Goal: Navigation & Orientation: Understand site structure

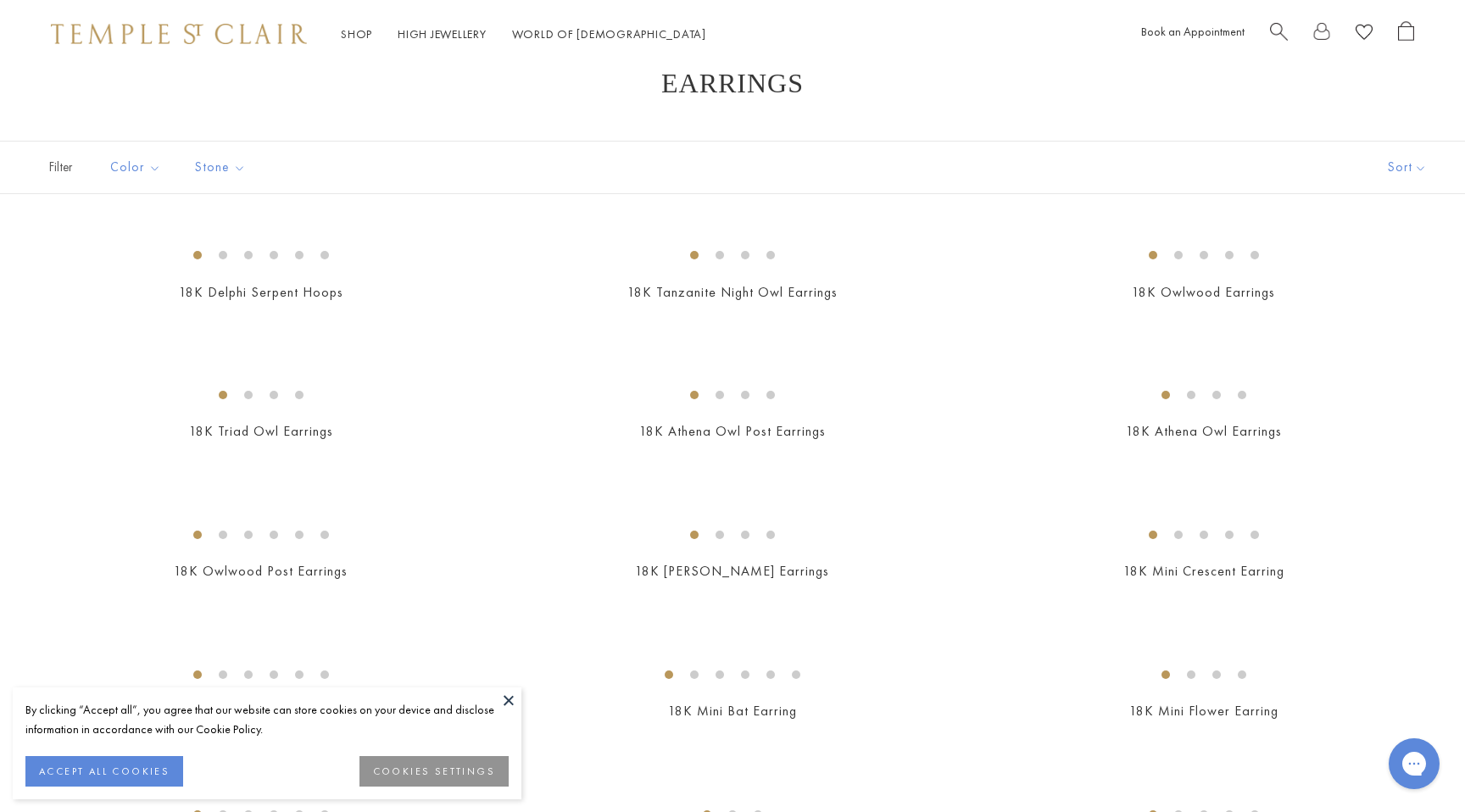
click at [161, 37] on img at bounding box center [178, 33] width 256 height 20
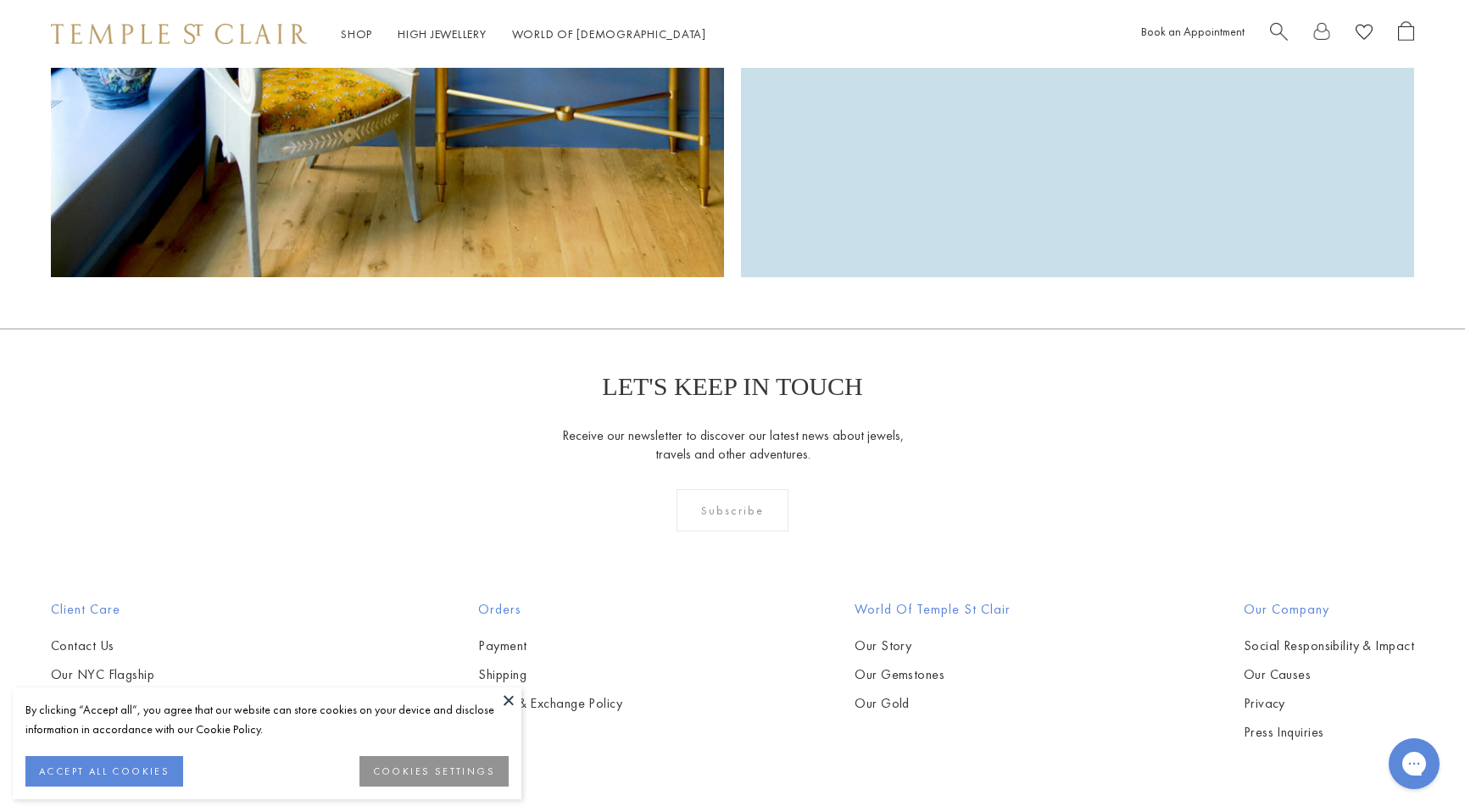
scroll to position [5108, 0]
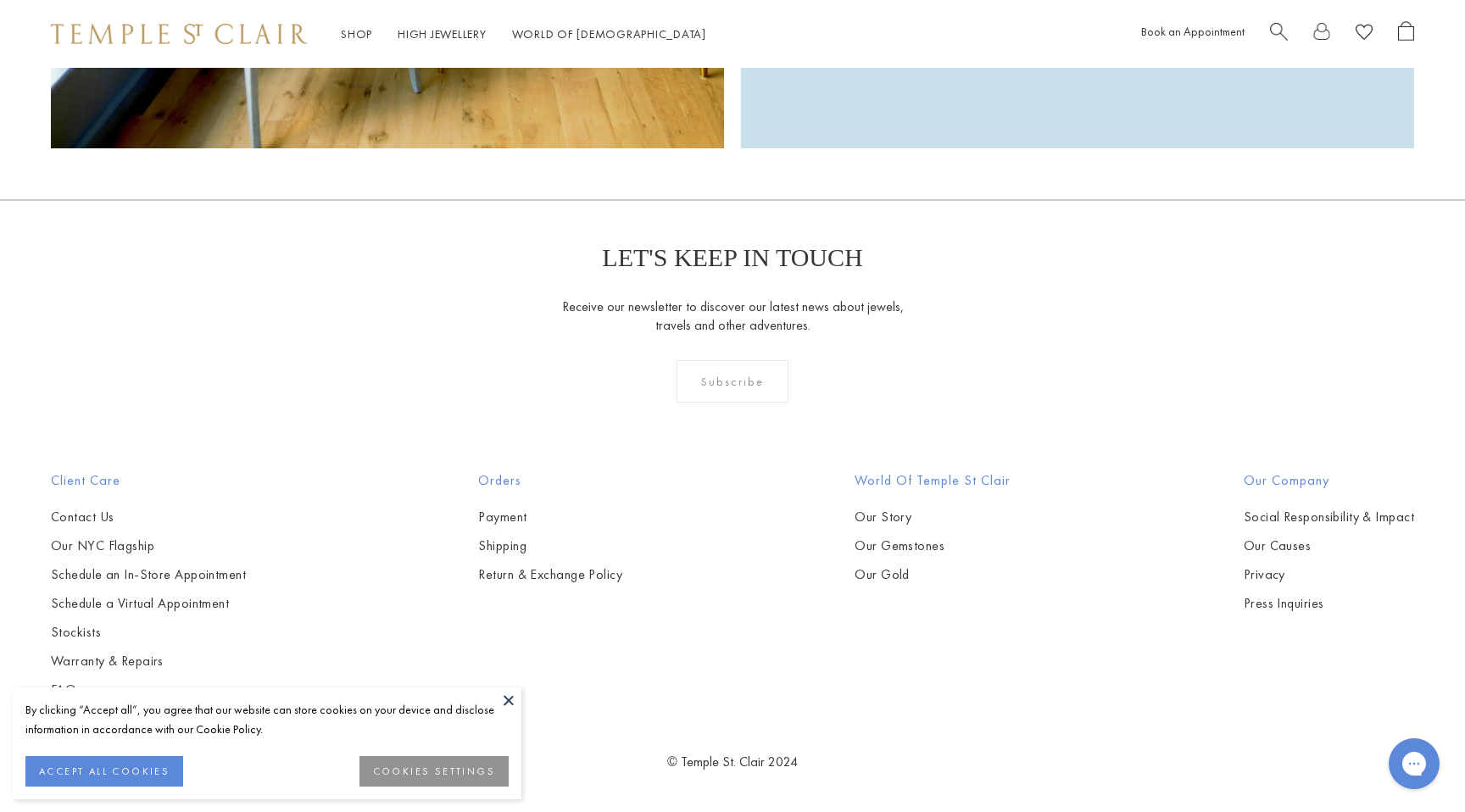
click at [736, 379] on div "Subscribe" at bounding box center [733, 382] width 113 height 43
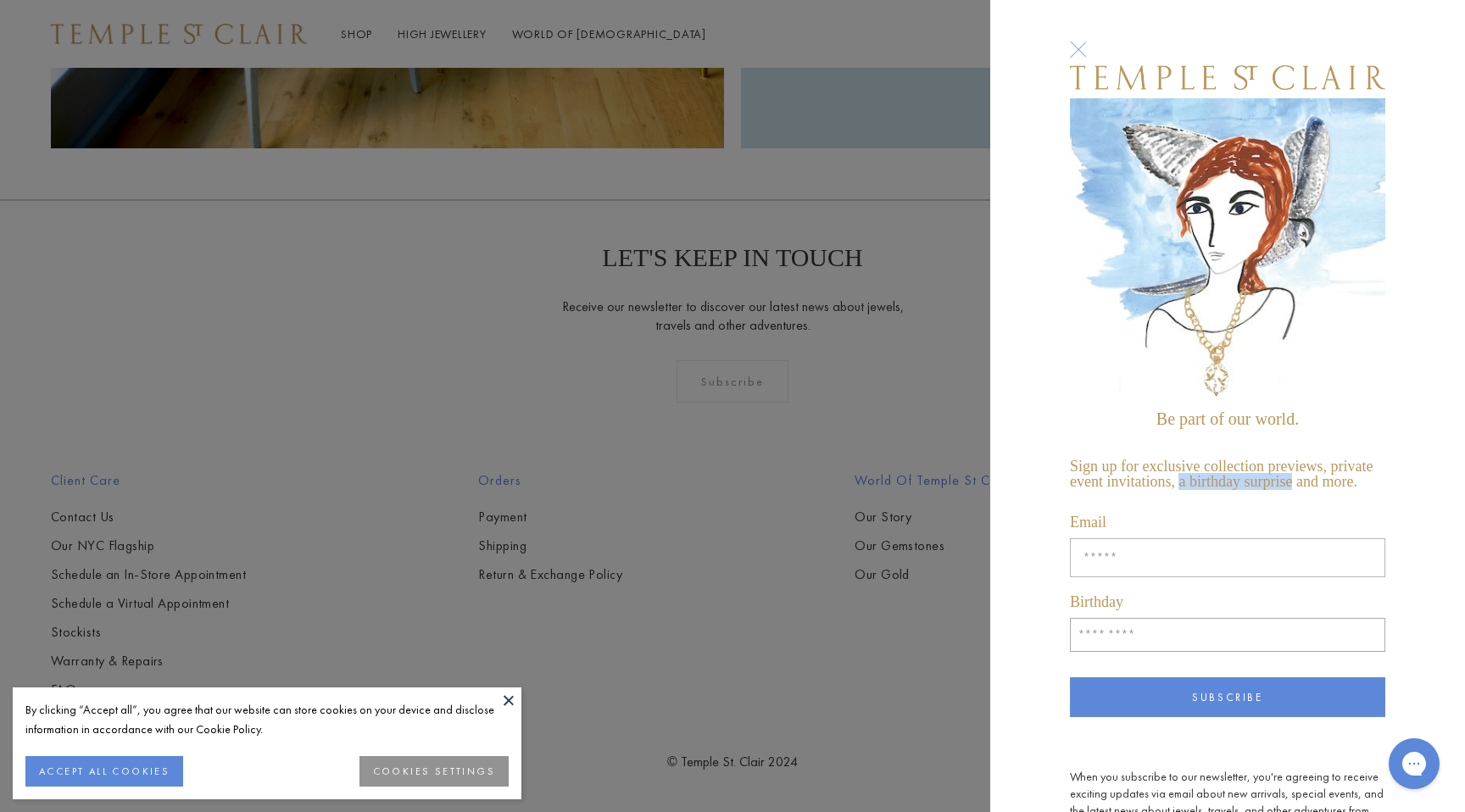
drag, startPoint x: 1179, startPoint y: 484, endPoint x: 1290, endPoint y: 483, distance: 111.0
click at [1290, 483] on p "Sign up for exclusive collection previews, private event invitations, a birthda…" at bounding box center [1228, 465] width 316 height 64
copy p "a birthday surprise"
click at [706, 257] on div "Be part of our world. Sign up for exclusive collection previews, private event …" at bounding box center [732, 406] width 1465 height 812
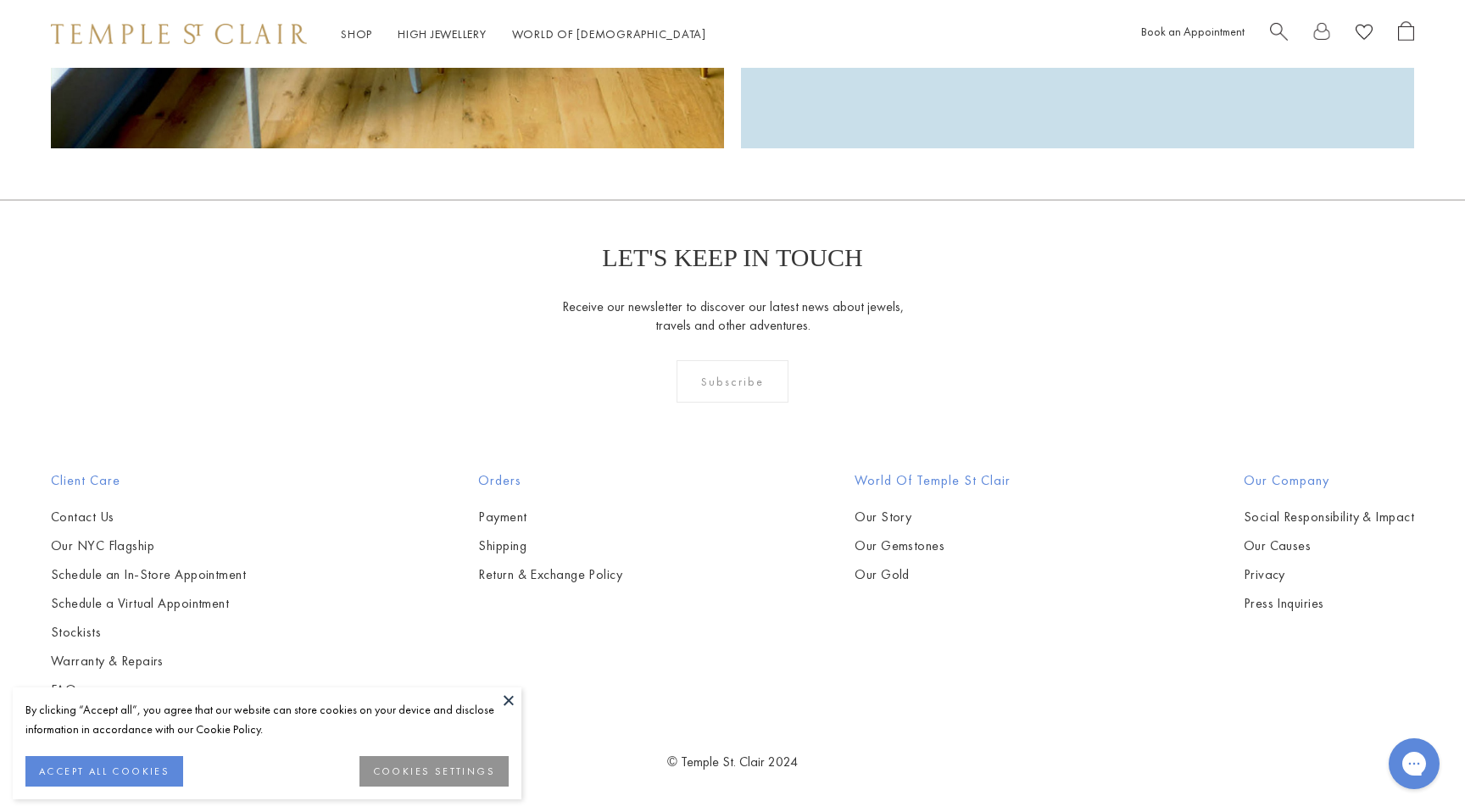
click at [749, 383] on div "Subscribe" at bounding box center [733, 382] width 113 height 43
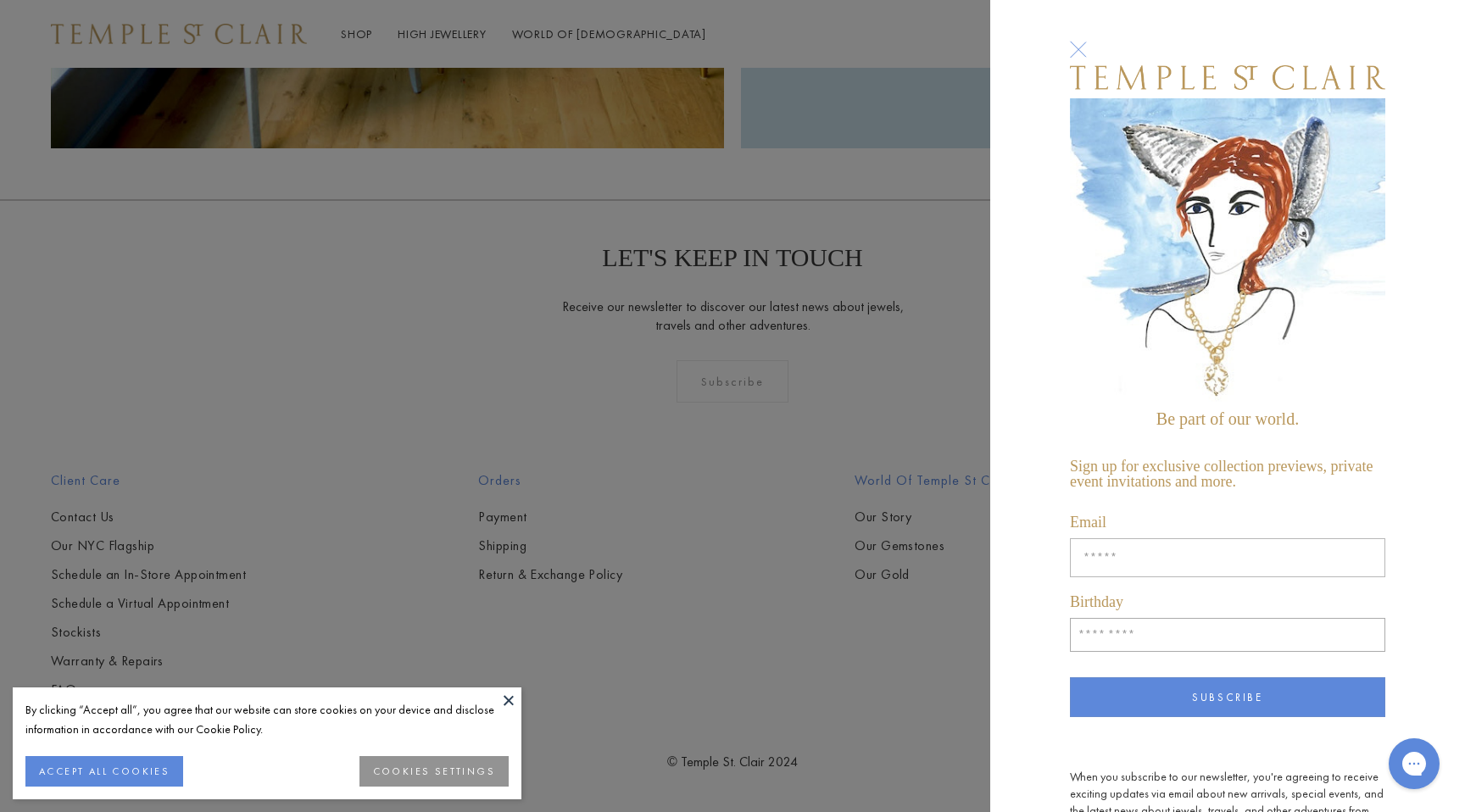
click at [695, 260] on div "Be part of our world. Sign up for exclusive collection previews, private event …" at bounding box center [732, 406] width 1465 height 812
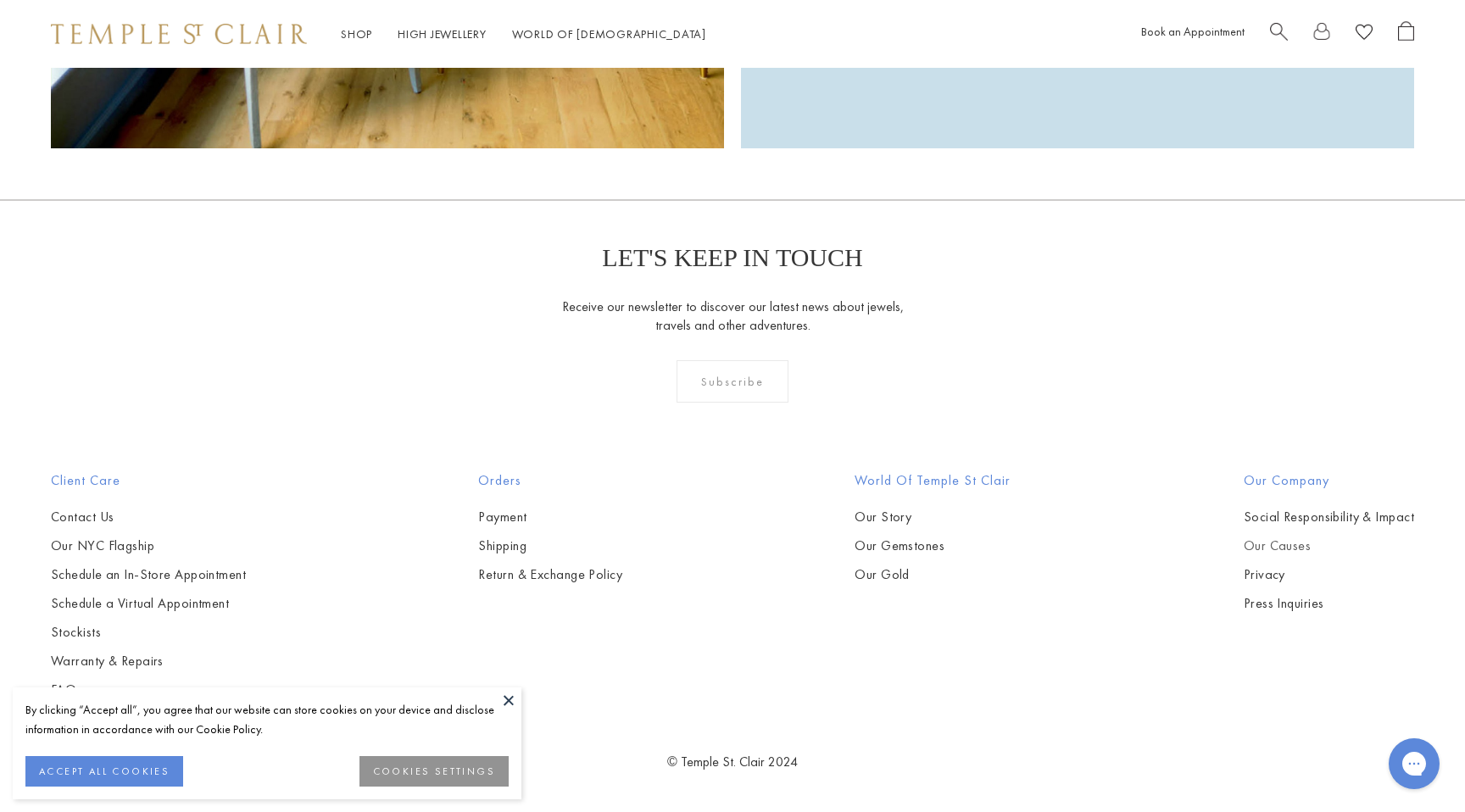
click at [1287, 550] on link "Our Causes" at bounding box center [1329, 545] width 170 height 18
